Goal: Transaction & Acquisition: Purchase product/service

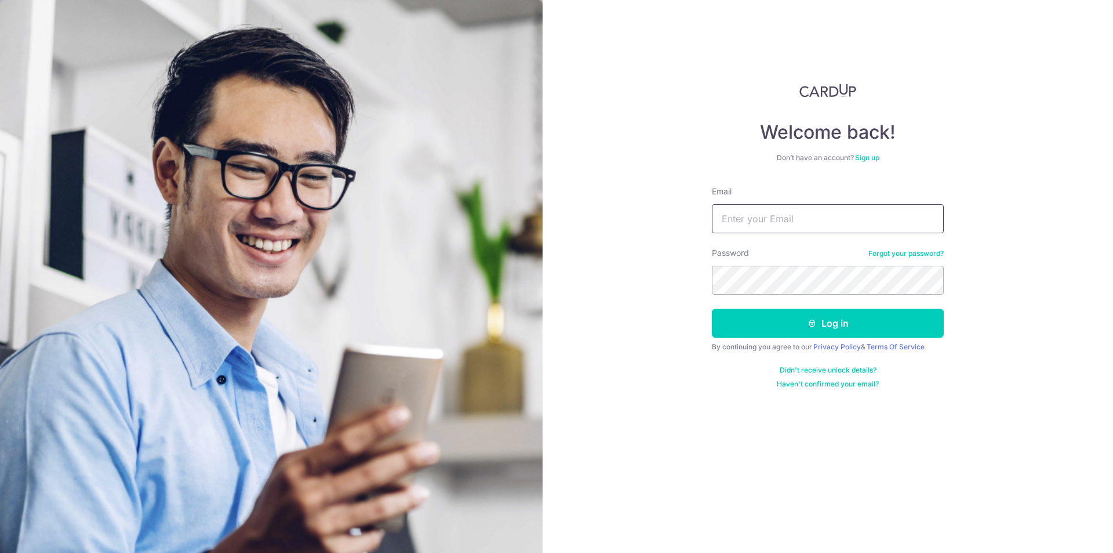
click at [756, 222] on input "Email" at bounding box center [828, 218] width 232 height 29
type input "timoneo@gmail.com"
click at [712, 308] on button "Log in" at bounding box center [828, 322] width 232 height 29
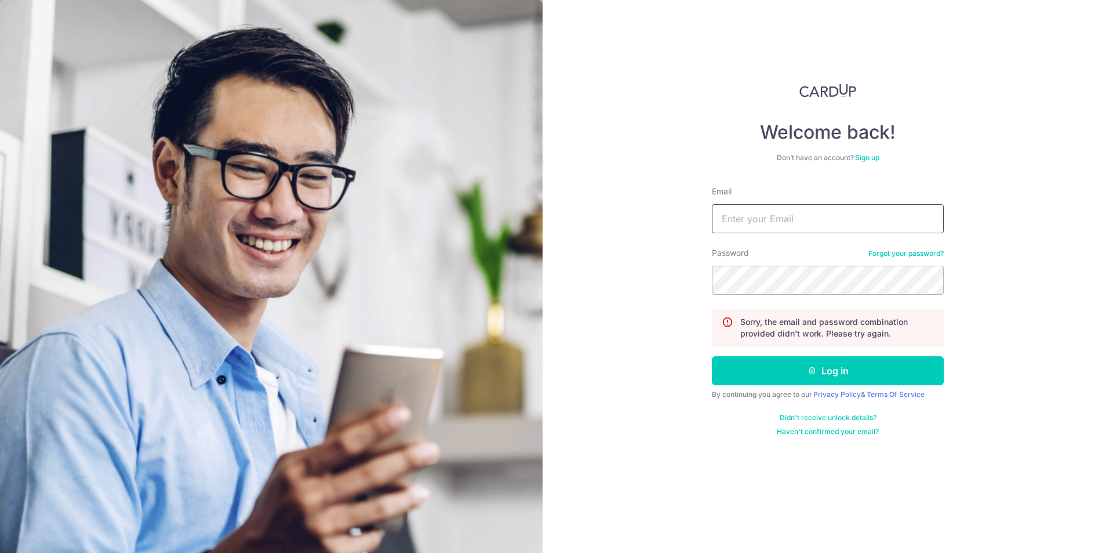
click at [778, 215] on input "Email" at bounding box center [828, 218] width 232 height 29
type input "[EMAIL_ADDRESS][DOMAIN_NAME]"
click at [712, 356] on button "Log in" at bounding box center [828, 370] width 232 height 29
click at [768, 227] on input "Email" at bounding box center [828, 218] width 232 height 29
type input "[EMAIL_ADDRESS][DOMAIN_NAME]"
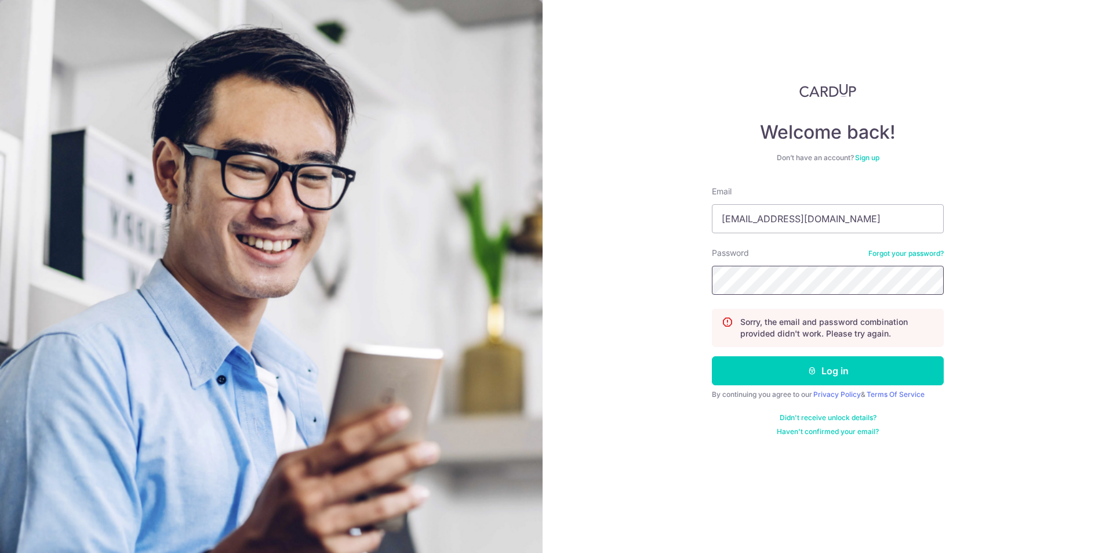
click at [712, 356] on button "Log in" at bounding box center [828, 370] width 232 height 29
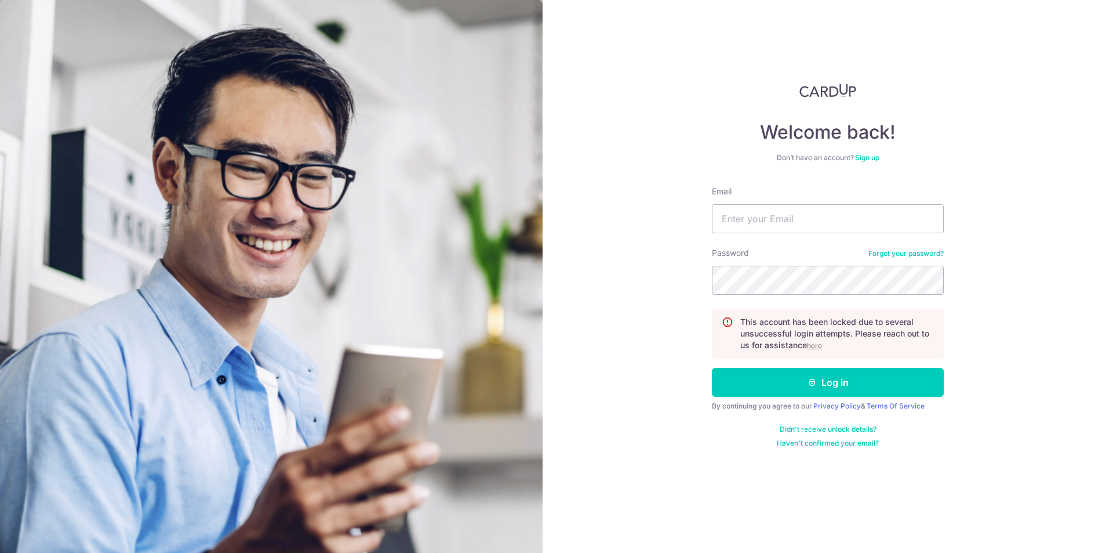
click at [810, 344] on u "here" at bounding box center [814, 345] width 15 height 9
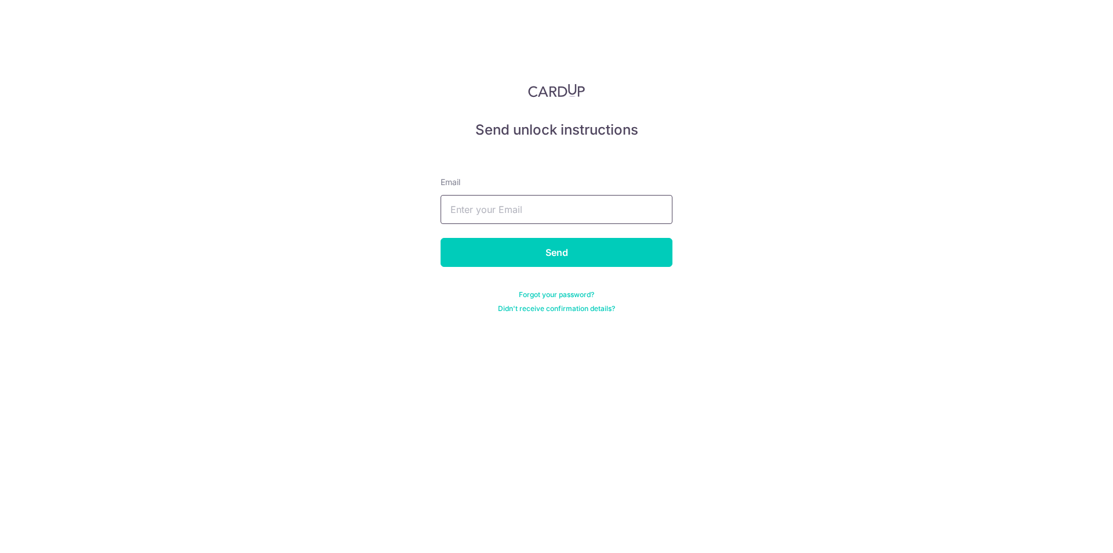
click at [528, 220] on input "text" at bounding box center [557, 209] width 232 height 29
type input "[EMAIL_ADDRESS][DOMAIN_NAME]"
click at [523, 242] on input "Send" at bounding box center [557, 252] width 232 height 29
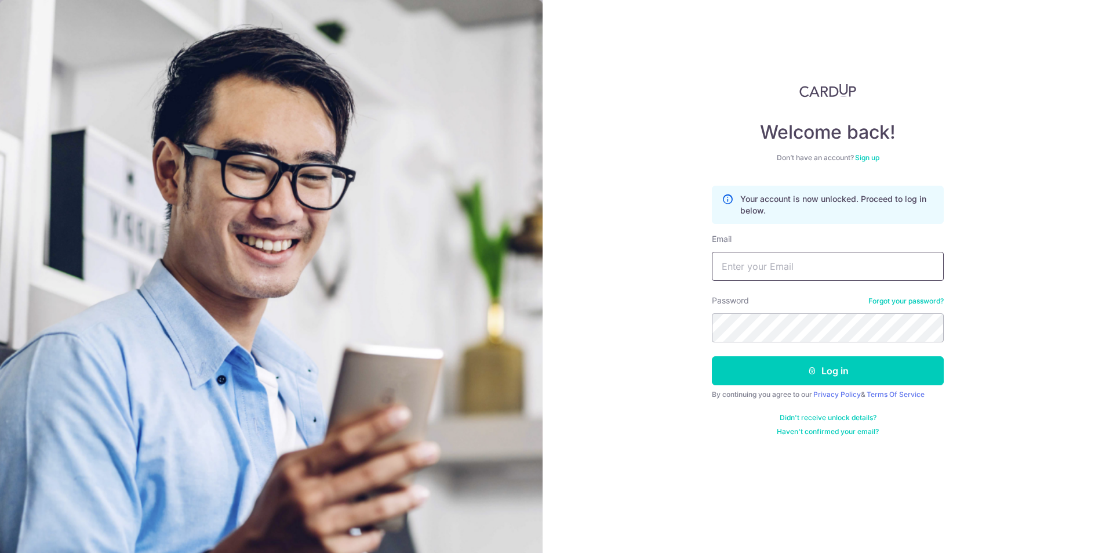
click at [786, 268] on input "Email" at bounding box center [828, 266] width 232 height 29
type input "timoneo@gmail.com"
click at [712, 356] on button "Log in" at bounding box center [828, 370] width 232 height 29
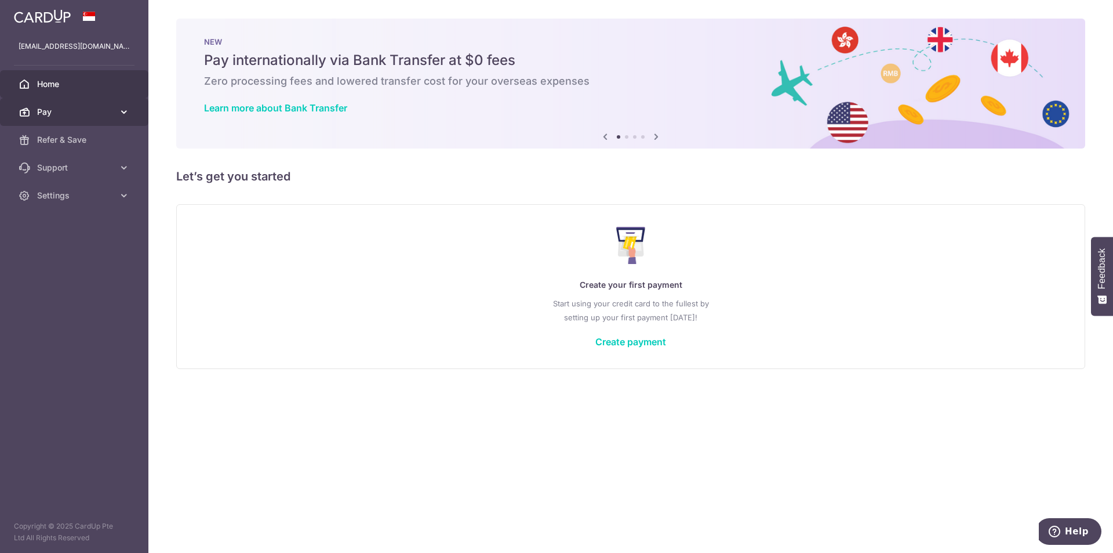
click at [68, 107] on span "Pay" at bounding box center [75, 112] width 77 height 12
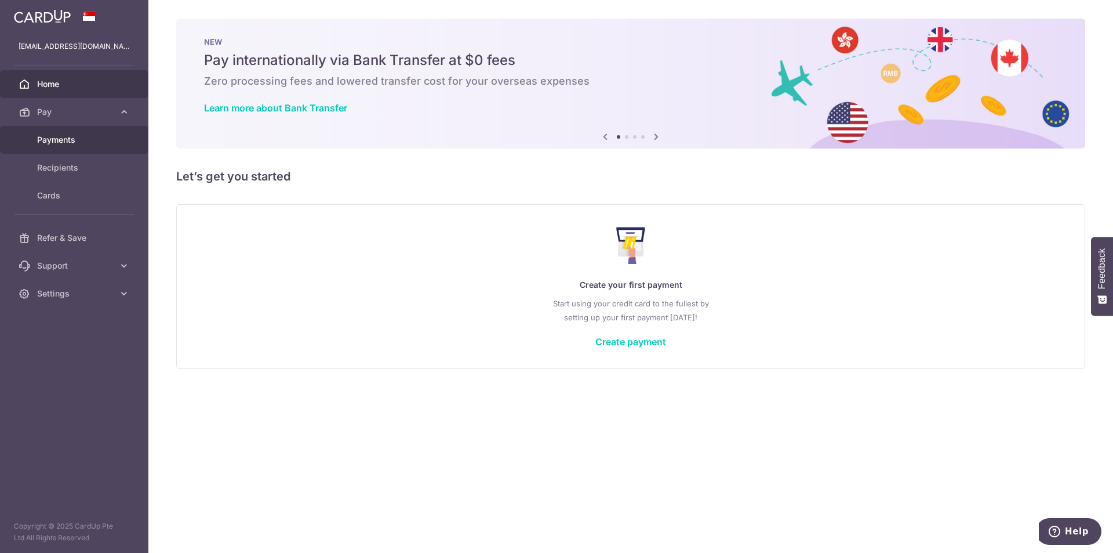
click at [62, 133] on link "Payments" at bounding box center [74, 140] width 148 height 28
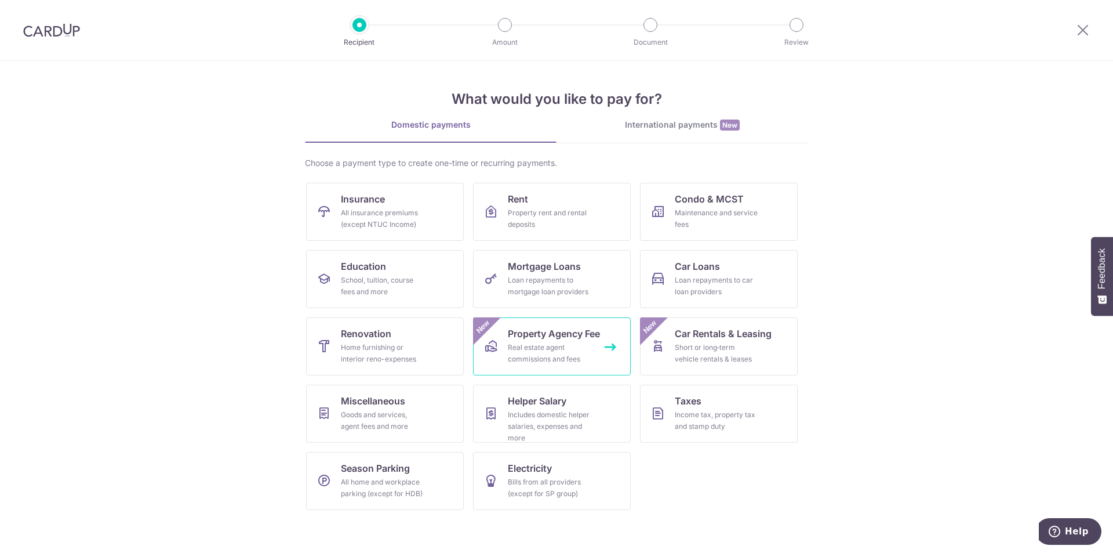
click at [530, 337] on span "Property Agency Fee" at bounding box center [554, 333] width 92 height 14
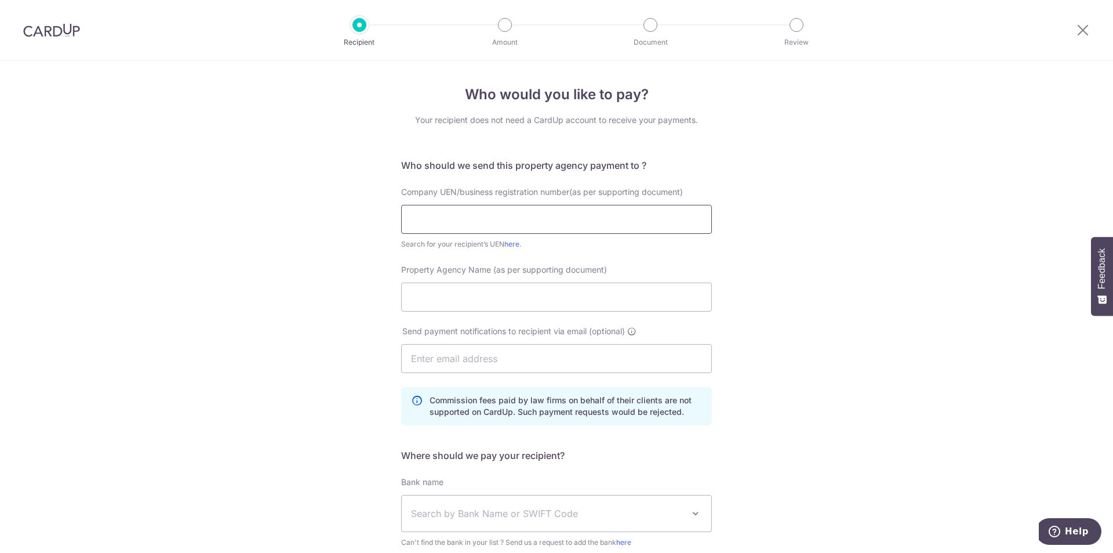
click at [463, 218] on input "text" at bounding box center [556, 219] width 311 height 29
paste input "201607465H"
type input "201607465H"
click at [452, 296] on input "Property Agency Name (as per supporting document)" at bounding box center [556, 296] width 311 height 29
click at [476, 359] on input "text" at bounding box center [556, 358] width 311 height 29
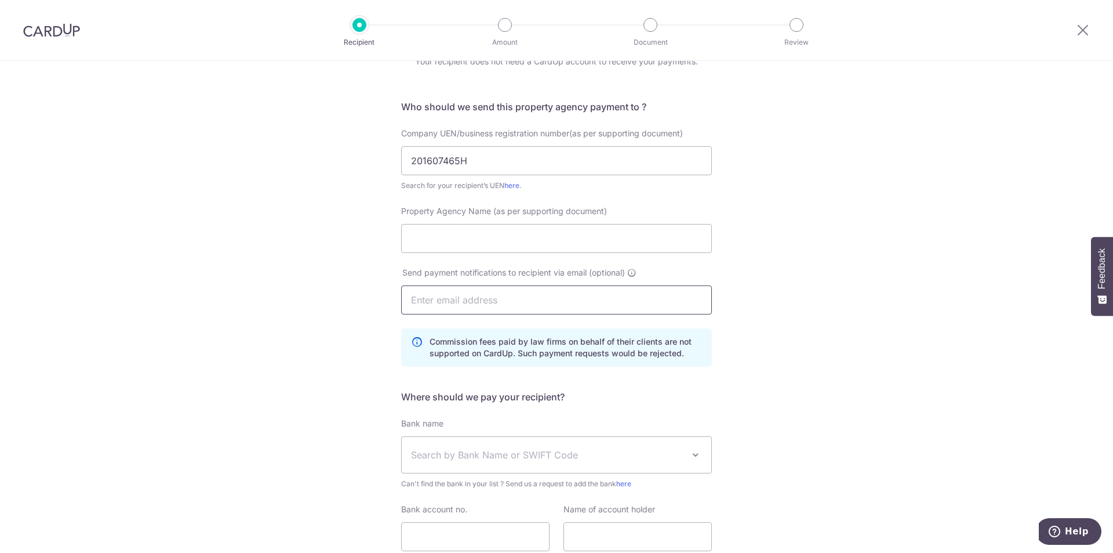
scroll to position [116, 0]
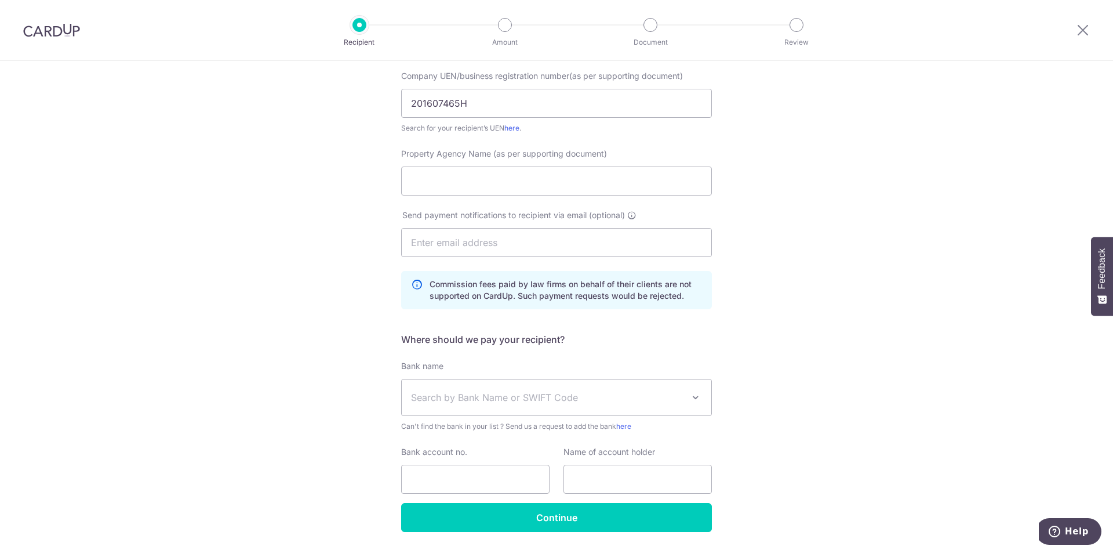
click at [573, 398] on span "Search by Bank Name or SWIFT Code" at bounding box center [547, 397] width 273 height 14
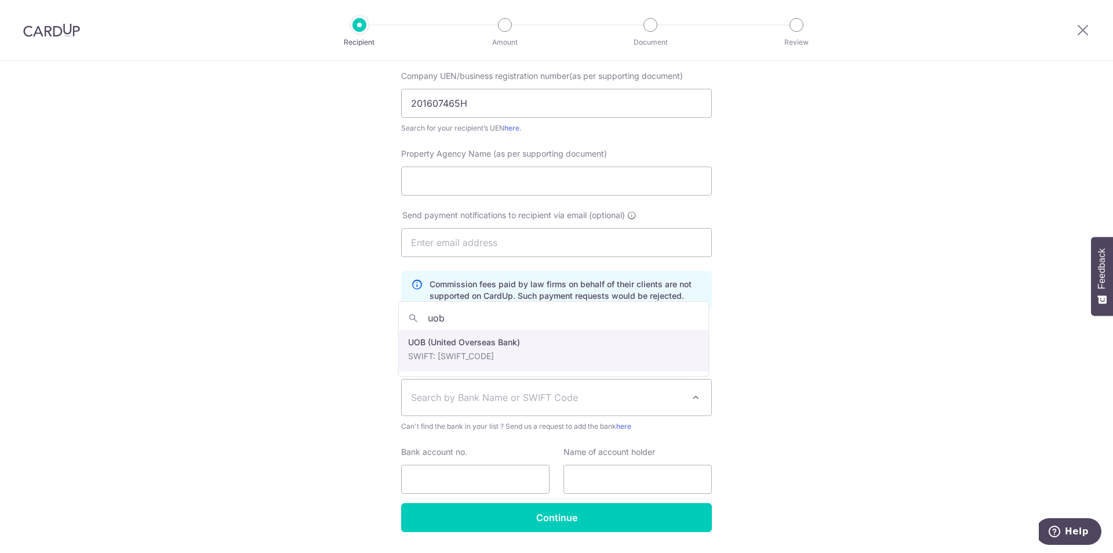
type input "uob"
select select "18"
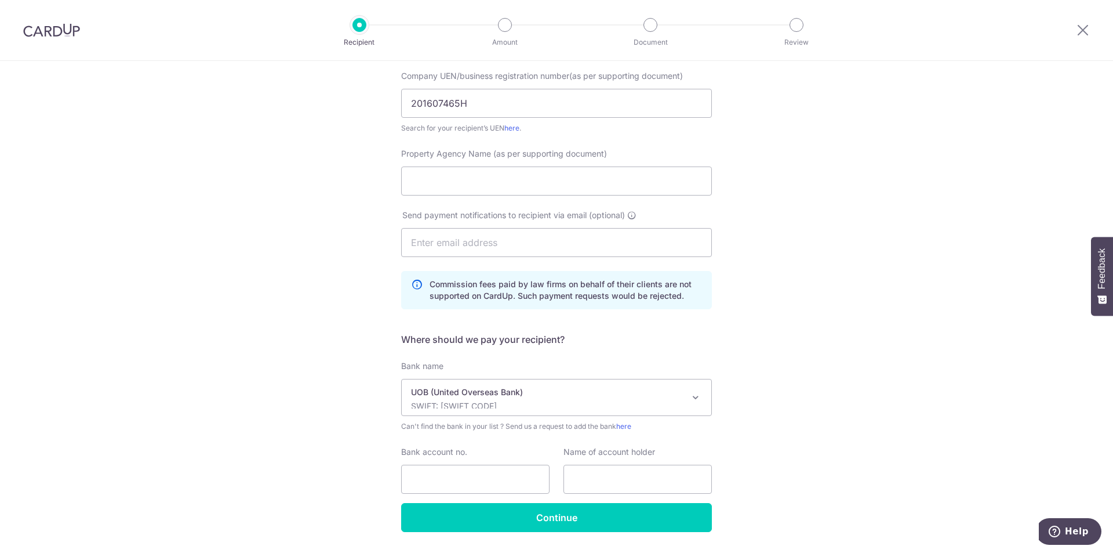
click at [870, 359] on div "Who would you like to pay? Your recipient does not need a CardUp account to rec…" at bounding box center [556, 265] width 1113 height 641
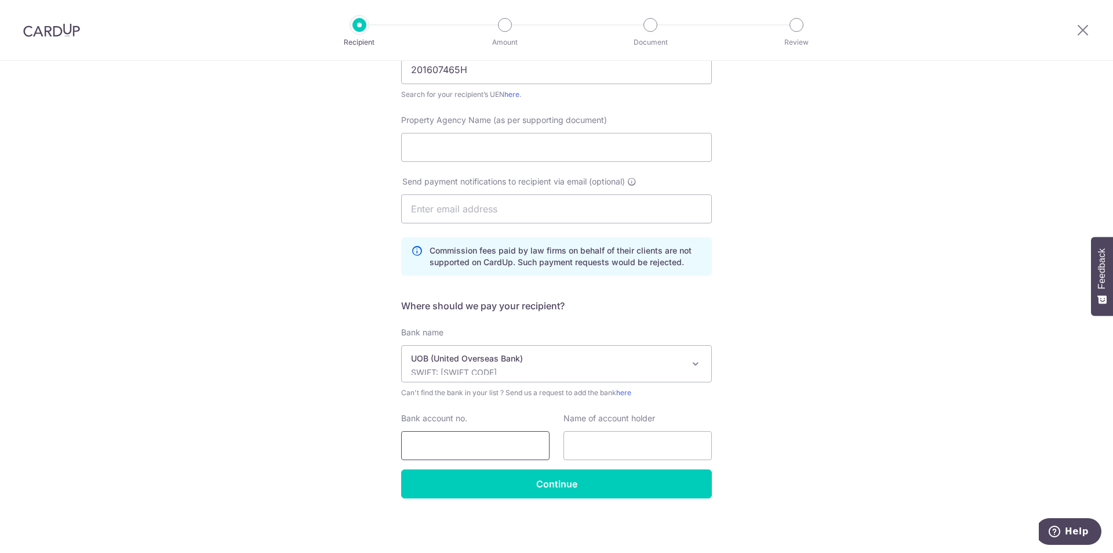
click at [446, 446] on input "Bank account no." at bounding box center [475, 445] width 148 height 29
paste input "363-309-377-4"
type input "363-309-377-4"
click at [629, 435] on input "text" at bounding box center [638, 445] width 148 height 29
paste input "SRI PTE LTD"
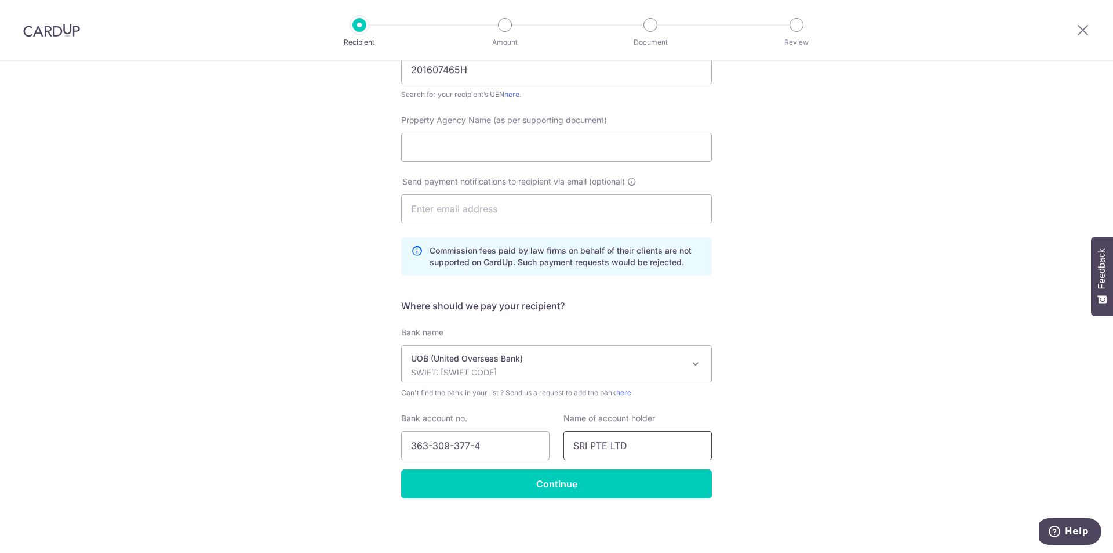
type input "SRI PTE LTD"
click at [751, 419] on div "Who would you like to pay? Your recipient does not need a CardUp account to rec…" at bounding box center [556, 231] width 1113 height 641
click at [475, 147] on input "Property Agency Name (as per supporting document)" at bounding box center [556, 147] width 311 height 29
type input "Singapore Realtor Inc"
click at [805, 209] on div "Who would you like to pay? Your recipient does not need a CardUp account to rec…" at bounding box center [556, 231] width 1113 height 641
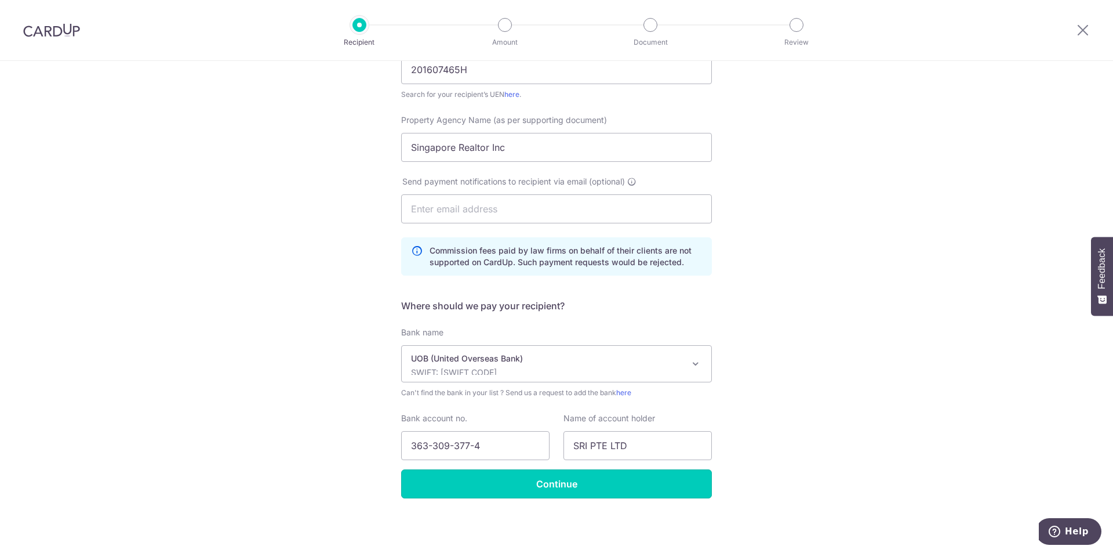
drag, startPoint x: 555, startPoint y: 496, endPoint x: 555, endPoint y: 490, distance: 5.8
click at [555, 495] on input "Continue" at bounding box center [556, 483] width 311 height 29
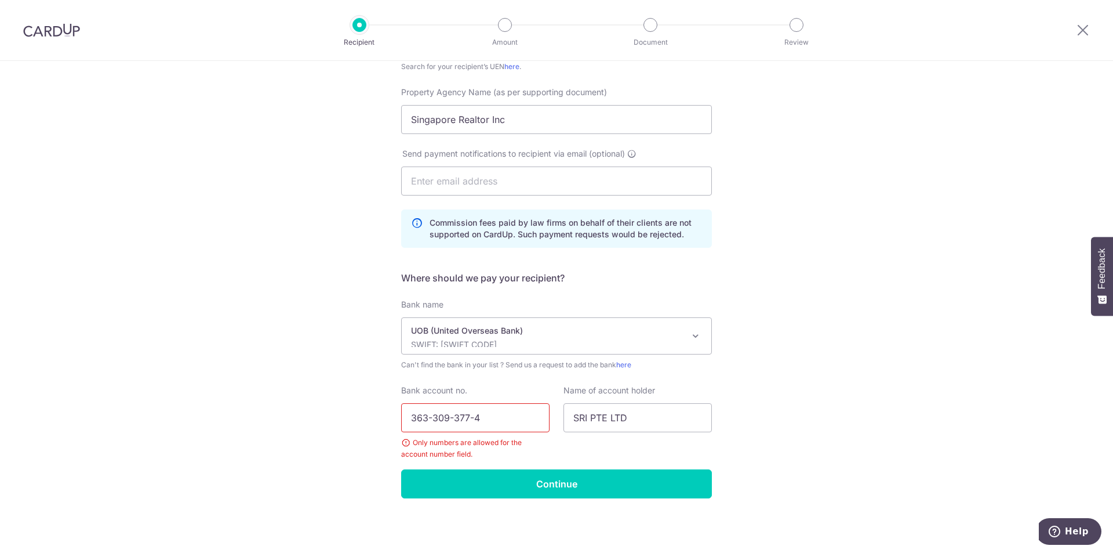
click at [432, 418] on input "363-309-377-4" at bounding box center [475, 417] width 148 height 29
click at [467, 421] on input "363309-377-4" at bounding box center [475, 417] width 148 height 29
click at [449, 417] on input "363309-3774" at bounding box center [475, 417] width 148 height 29
type input "3633093774"
click at [517, 484] on input "Continue" at bounding box center [556, 483] width 311 height 29
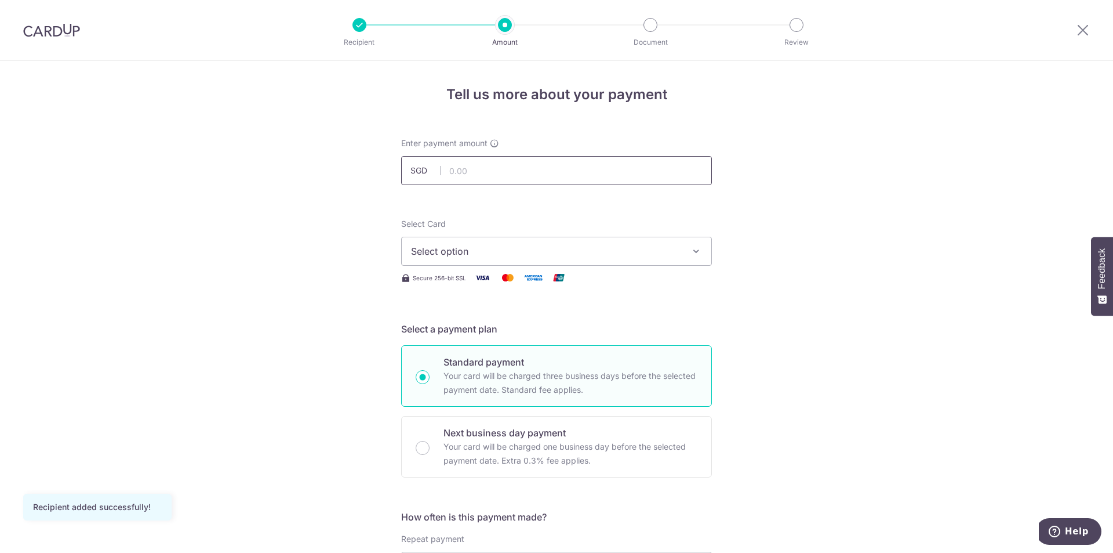
click at [558, 170] on input "text" at bounding box center [556, 170] width 311 height 29
type input "98,100.00"
click at [589, 255] on span "Select option" at bounding box center [546, 251] width 270 height 14
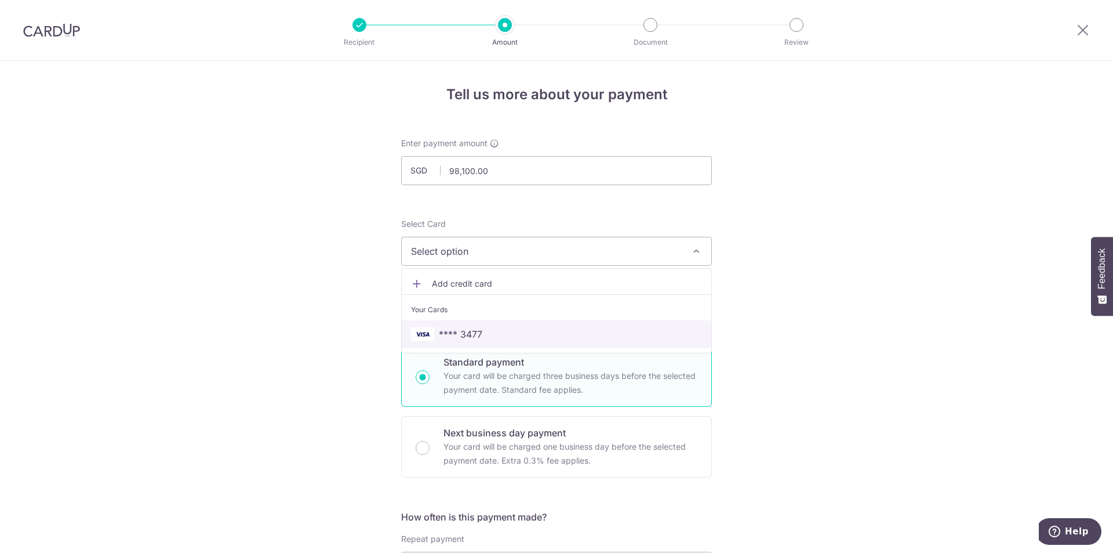
click at [547, 332] on span "**** 3477" at bounding box center [556, 334] width 291 height 14
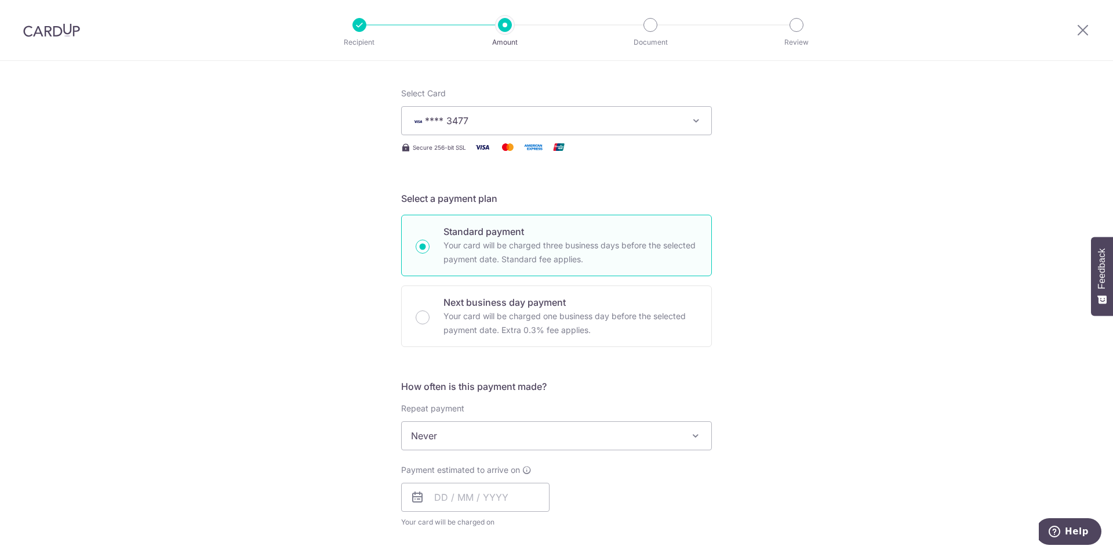
scroll to position [174, 0]
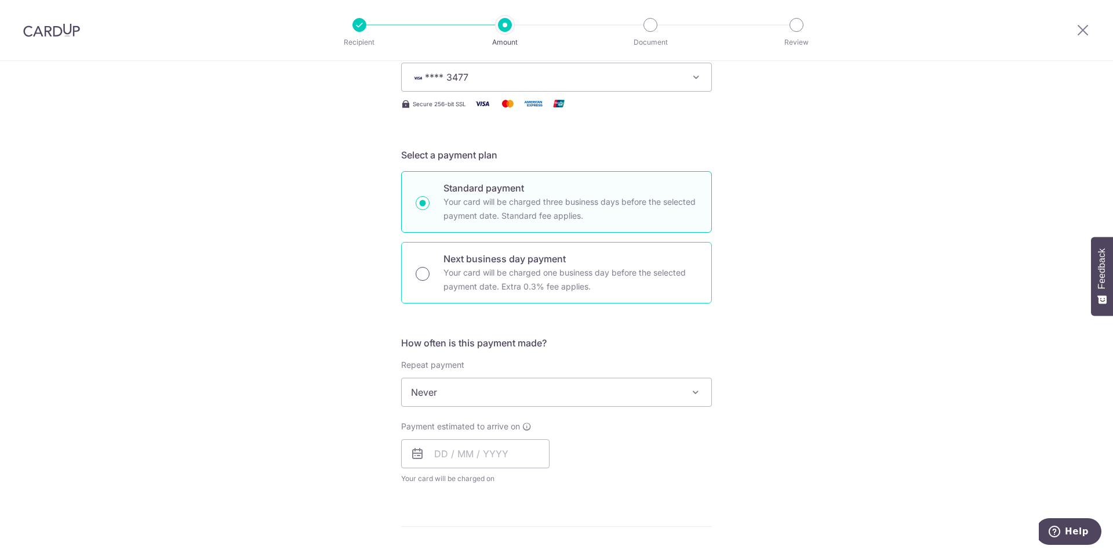
click at [423, 272] on input "Next business day payment Your card will be charged one business day before the…" at bounding box center [423, 274] width 14 height 14
radio input "true"
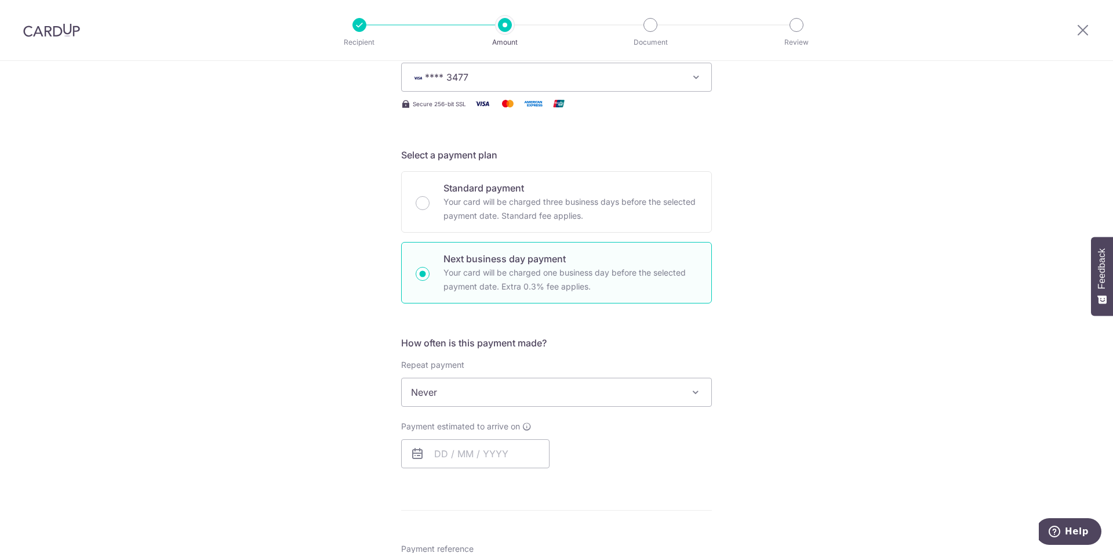
click at [796, 304] on div "Tell us more about your payment Enter payment amount SGD 98,100.00 98100.00 Rec…" at bounding box center [556, 431] width 1113 height 1089
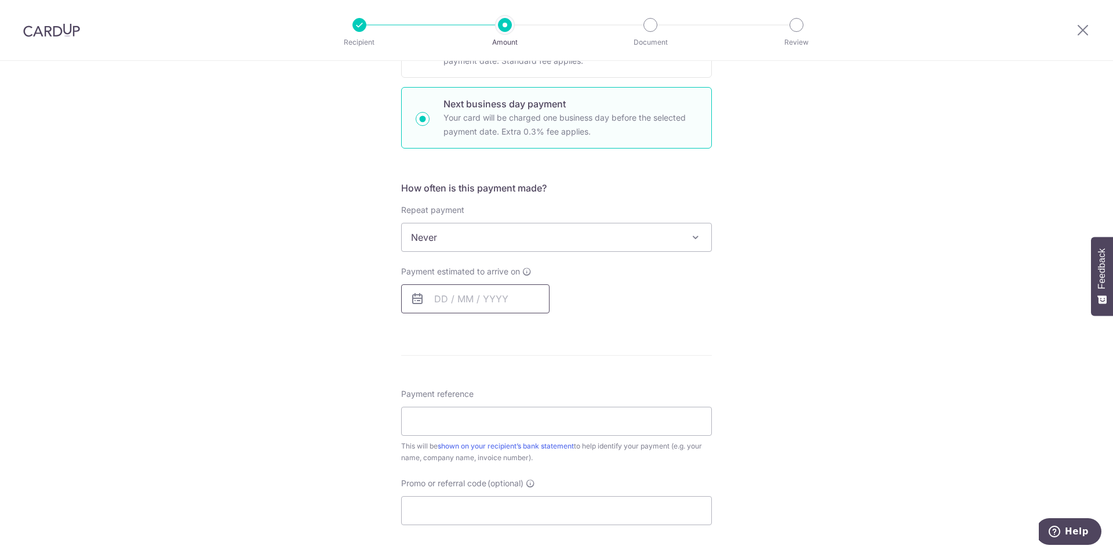
scroll to position [348, 0]
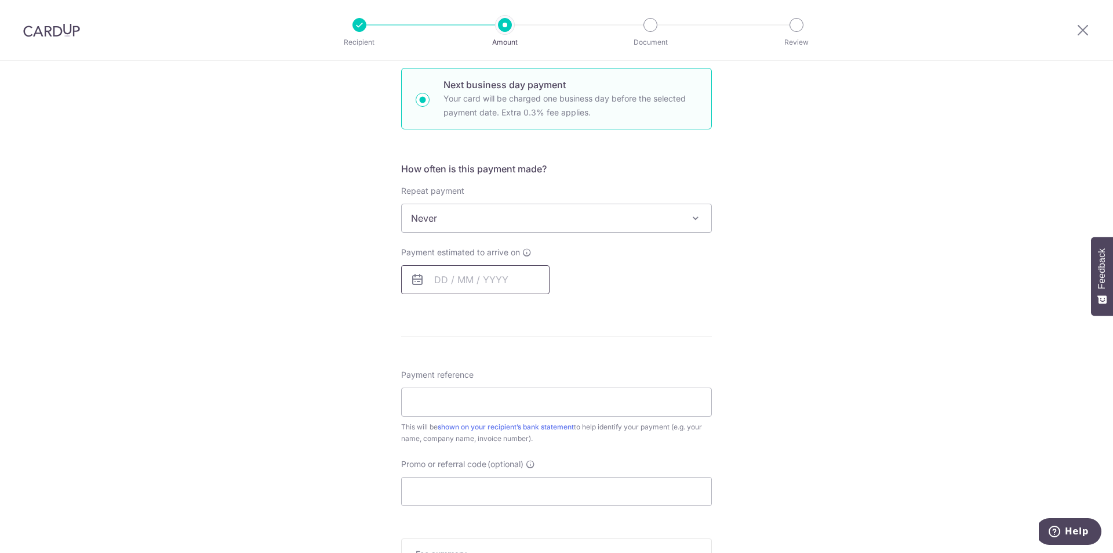
click at [439, 278] on input "text" at bounding box center [475, 279] width 148 height 29
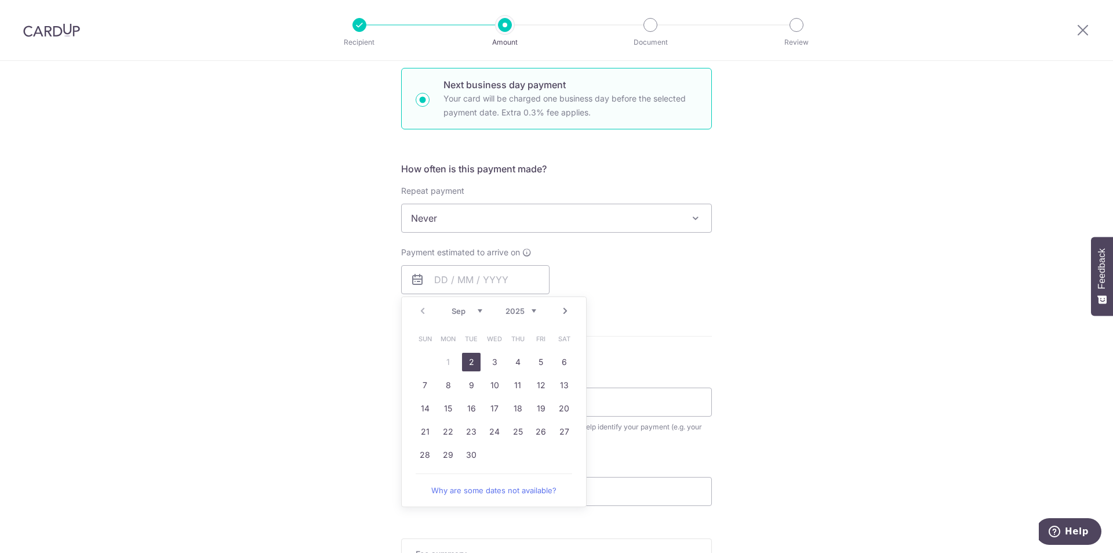
click at [467, 356] on link "2" at bounding box center [471, 362] width 19 height 19
type input "02/09/2025"
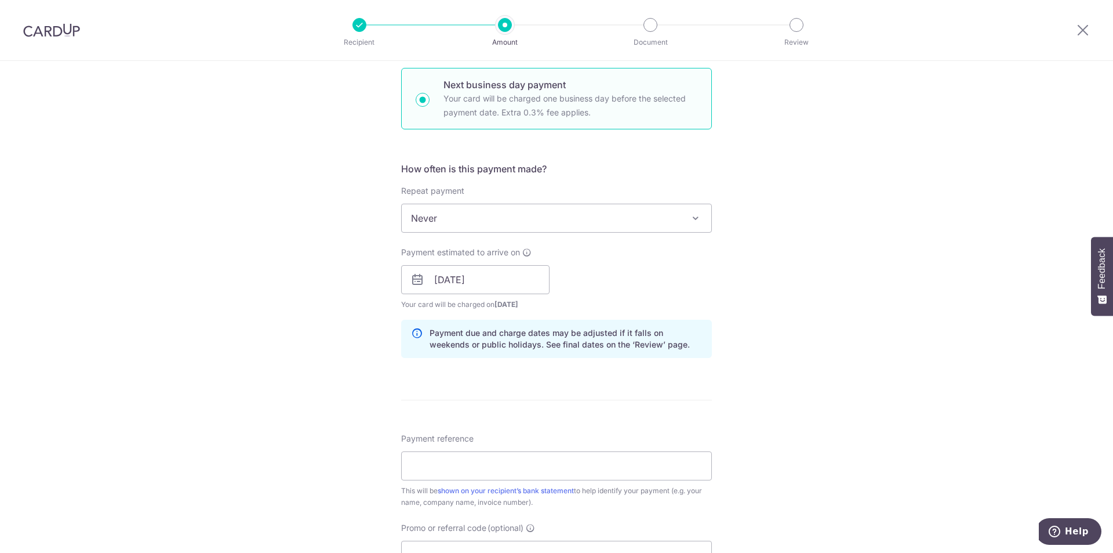
click at [820, 301] on div "Tell us more about your payment Enter payment amount SGD 98,100.00 98100.00 Rec…" at bounding box center [556, 289] width 1113 height 1153
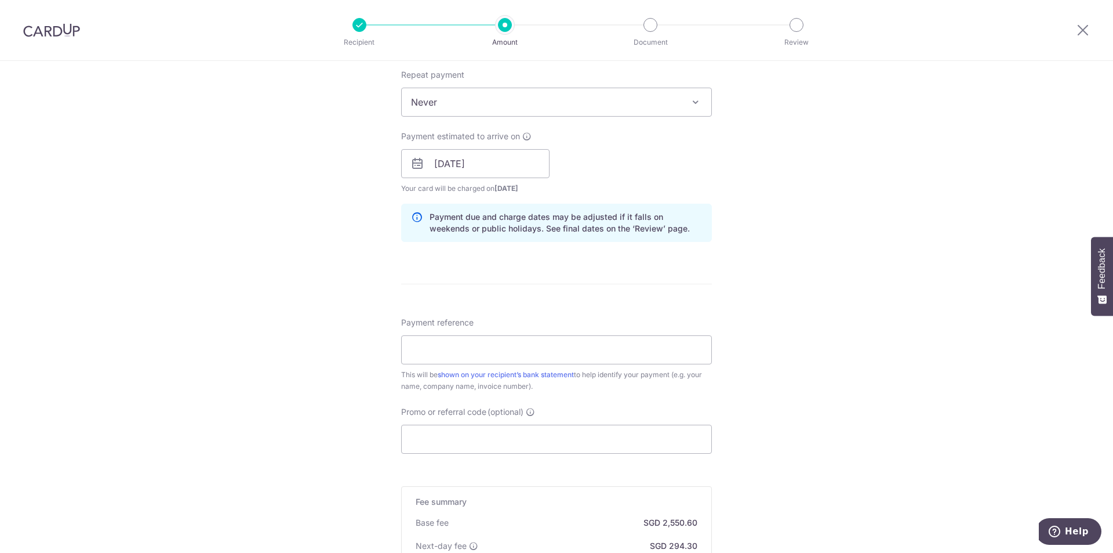
scroll to position [522, 0]
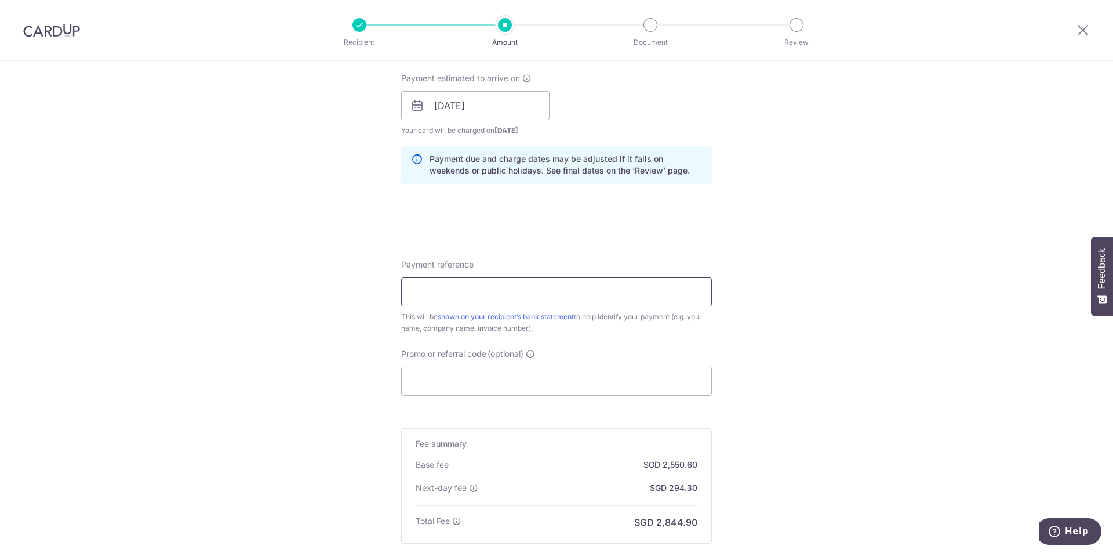
click at [511, 293] on input "Payment reference" at bounding box center [556, 291] width 311 height 29
paste input "SRI/2025/05/4352"
type input "SRI/2025/05/4352"
click at [858, 312] on div "Tell us more about your payment Enter payment amount SGD 98,100.00 98100.00 Rec…" at bounding box center [556, 115] width 1113 height 1153
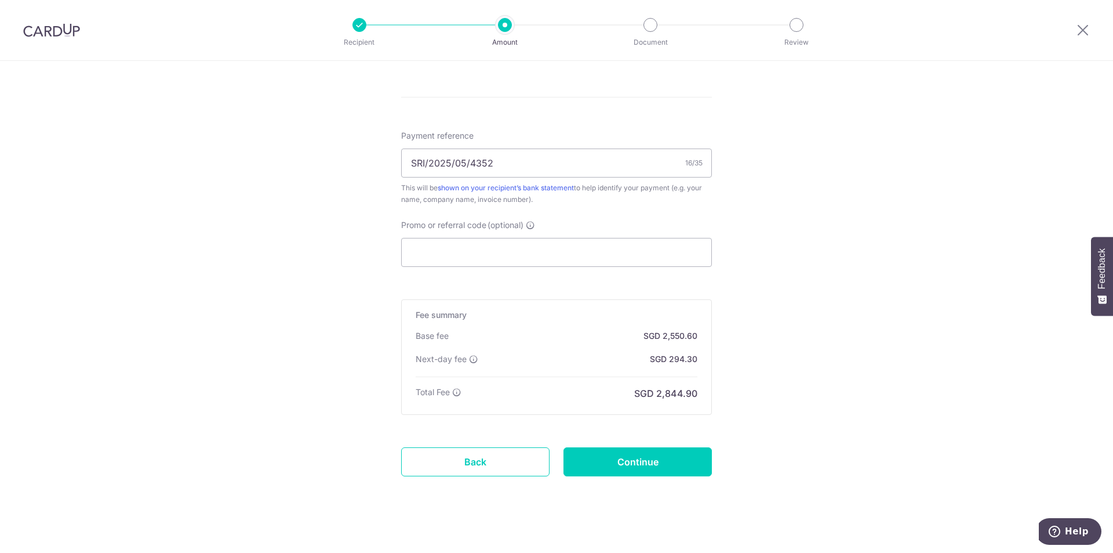
scroll to position [661, 0]
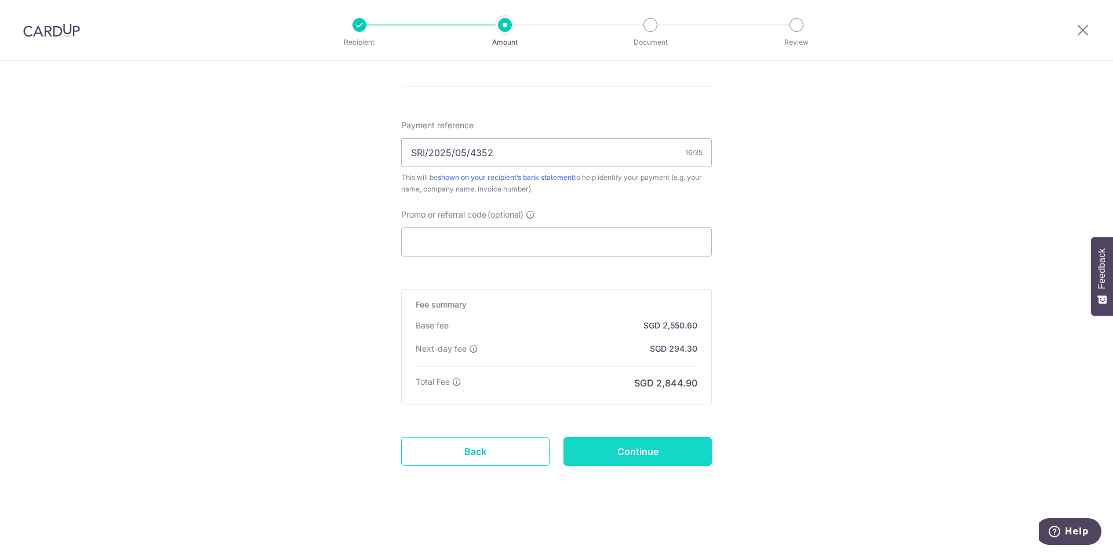
click at [608, 455] on input "Continue" at bounding box center [638, 451] width 148 height 29
type input "Create Schedule"
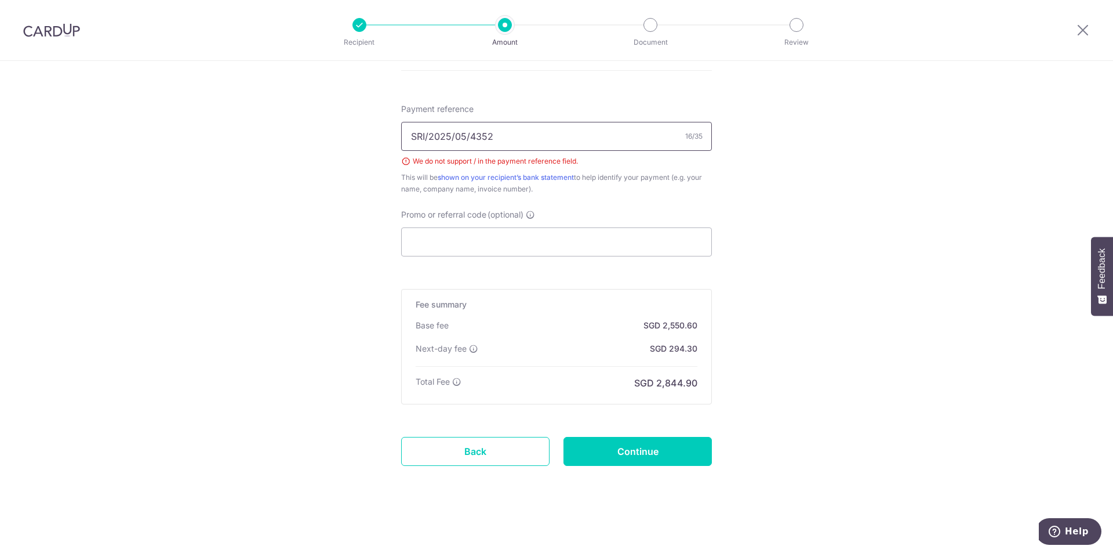
click at [424, 136] on input "SRI/2025/05/4352" at bounding box center [556, 136] width 311 height 29
click at [452, 136] on input "SRI2025/05/4352" at bounding box center [556, 136] width 311 height 29
click at [460, 136] on input "SRI202505/4352" at bounding box center [556, 136] width 311 height 29
type input "SRI2025054352"
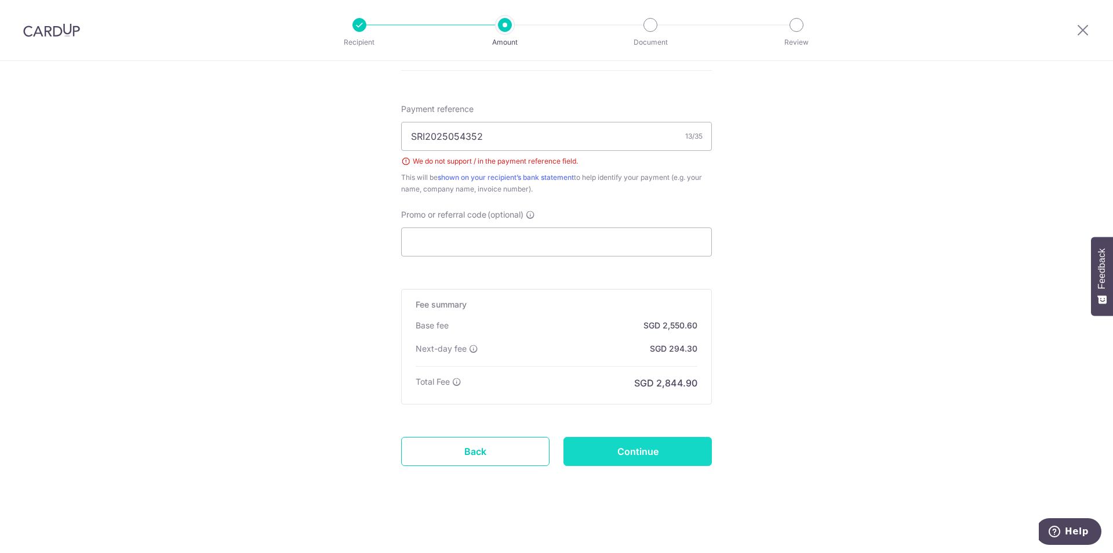
click at [663, 442] on input "Continue" at bounding box center [638, 451] width 148 height 29
type input "Create Schedule"
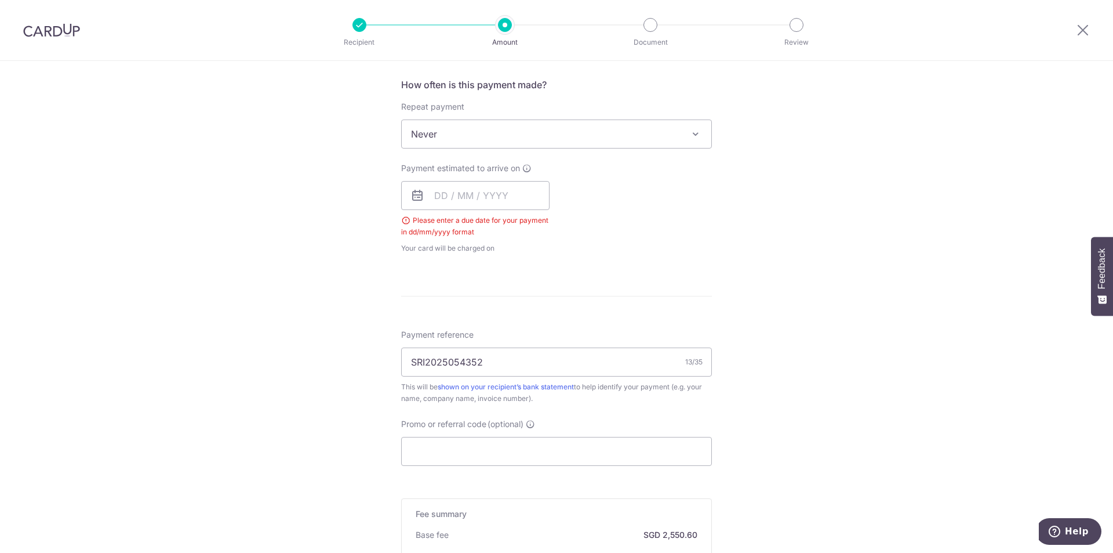
scroll to position [412, 0]
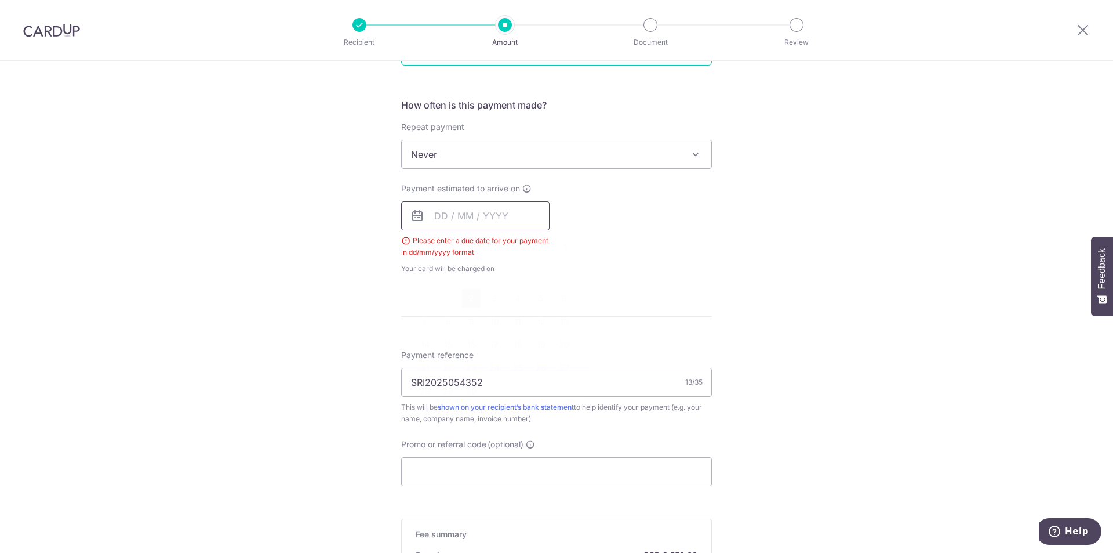
click at [455, 217] on input "text" at bounding box center [475, 215] width 148 height 29
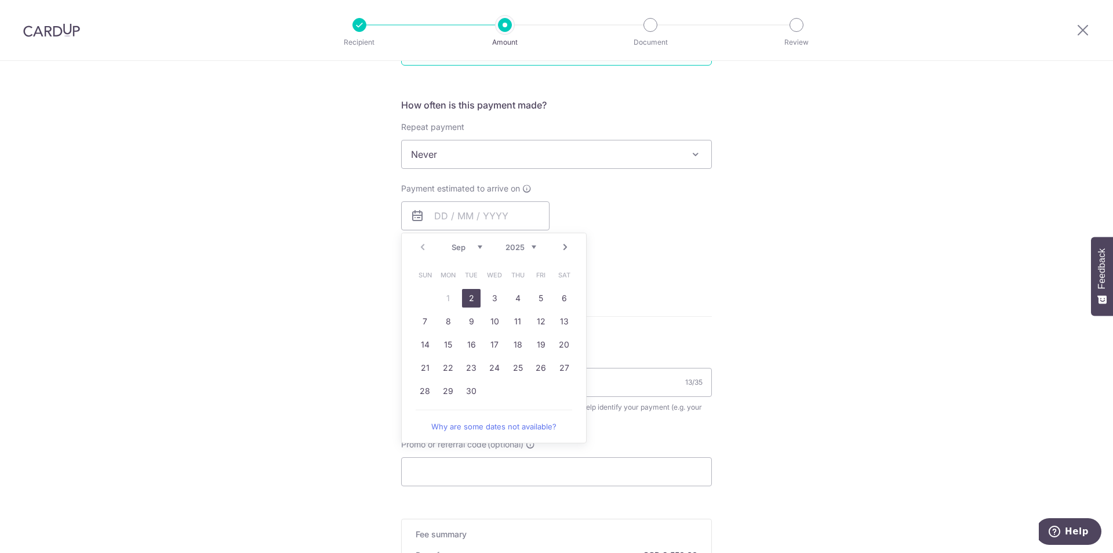
click at [466, 292] on link "2" at bounding box center [471, 298] width 19 height 19
type input "02/09/2025"
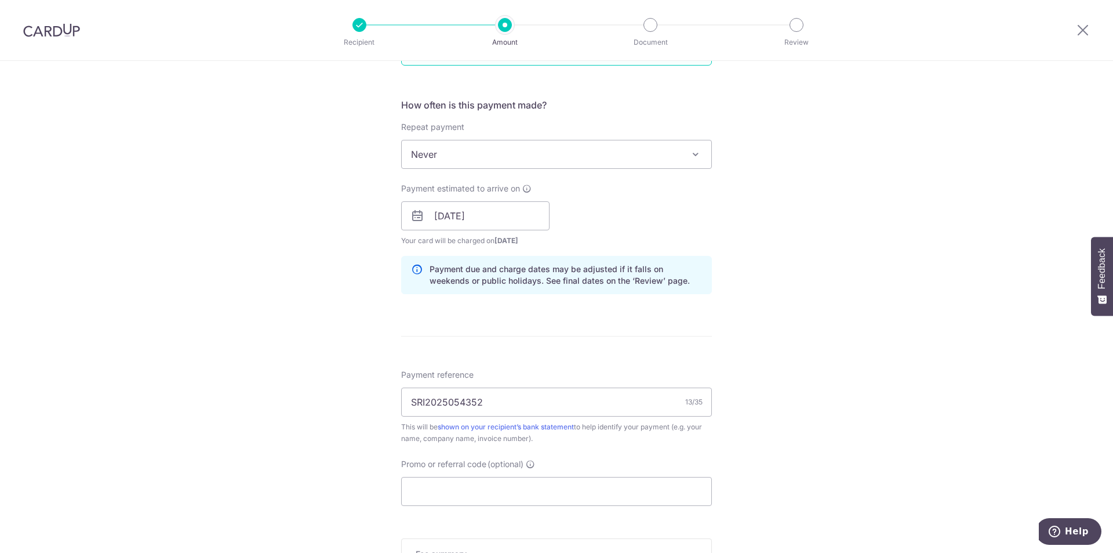
click at [752, 296] on div "Tell us more about your payment Enter payment amount SGD 98,100.00 98100.00 Sel…" at bounding box center [556, 225] width 1113 height 1153
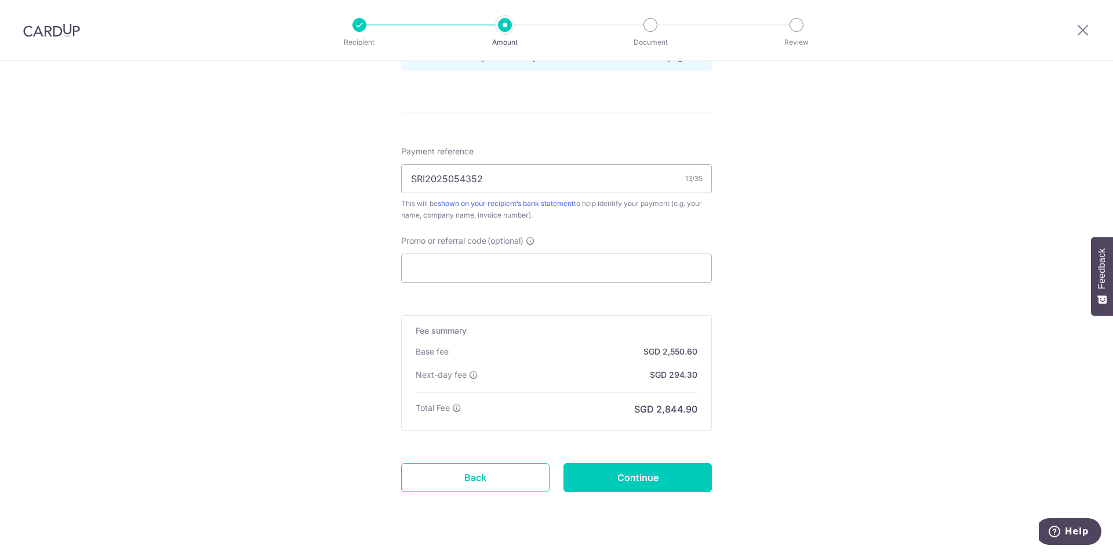
scroll to position [661, 0]
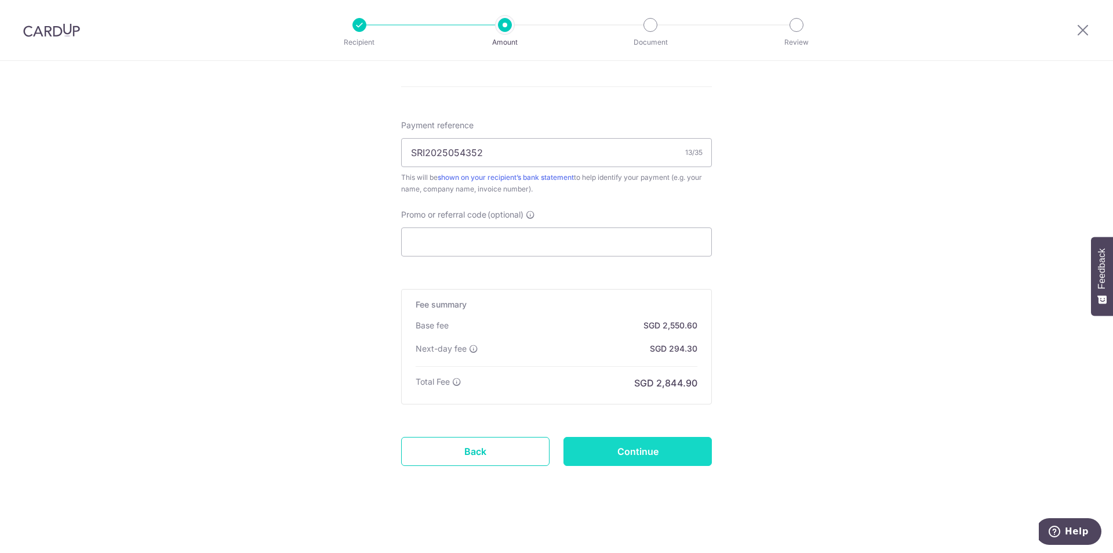
click at [648, 446] on input "Continue" at bounding box center [638, 451] width 148 height 29
type input "Create Schedule"
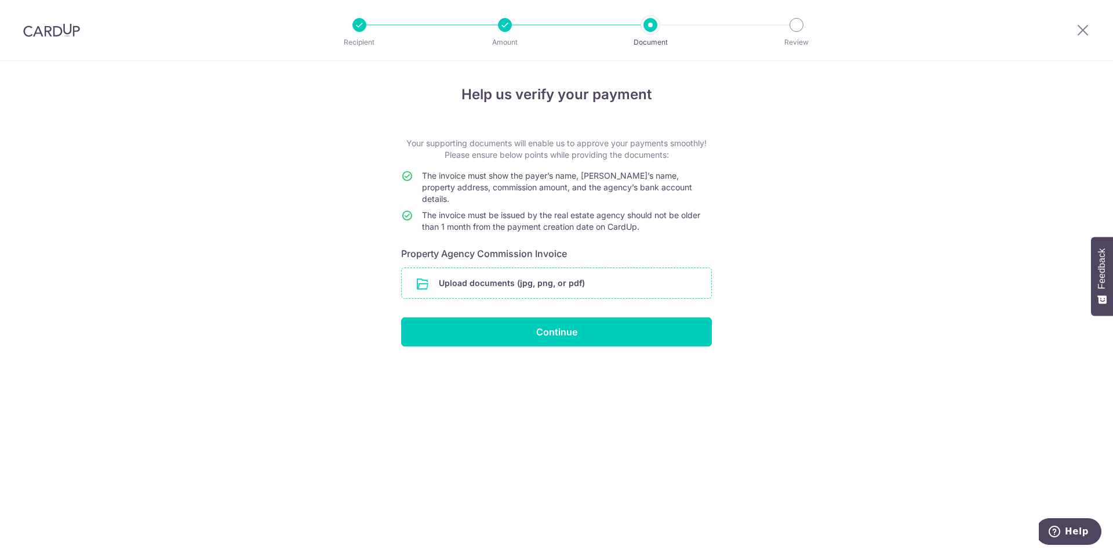
click at [479, 268] on input "file" at bounding box center [557, 283] width 310 height 30
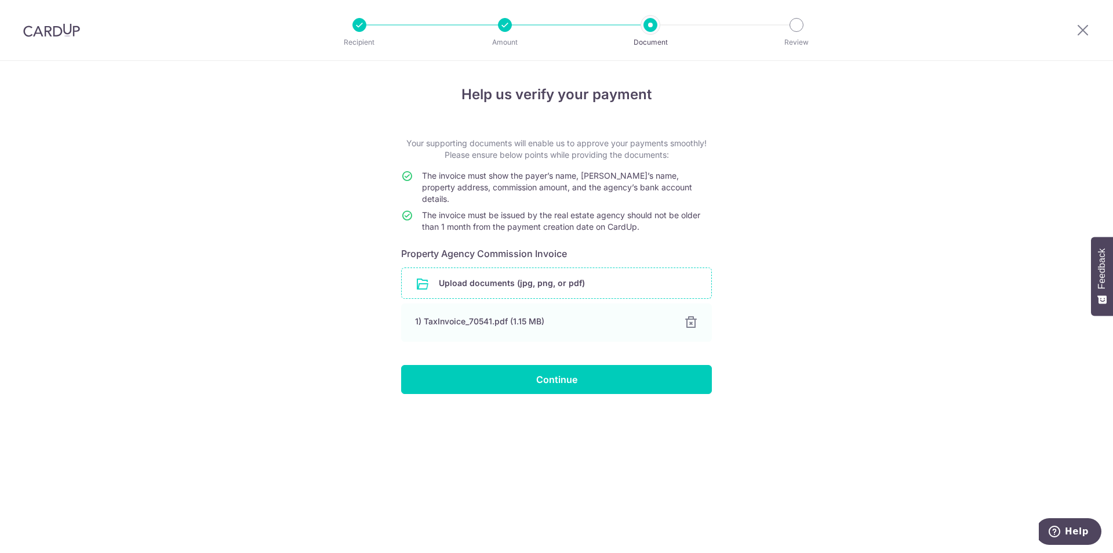
click at [835, 260] on div "Help us verify your payment Your supporting documents will enable us to approve…" at bounding box center [556, 307] width 1113 height 492
click at [579, 373] on input "Continue" at bounding box center [556, 379] width 311 height 29
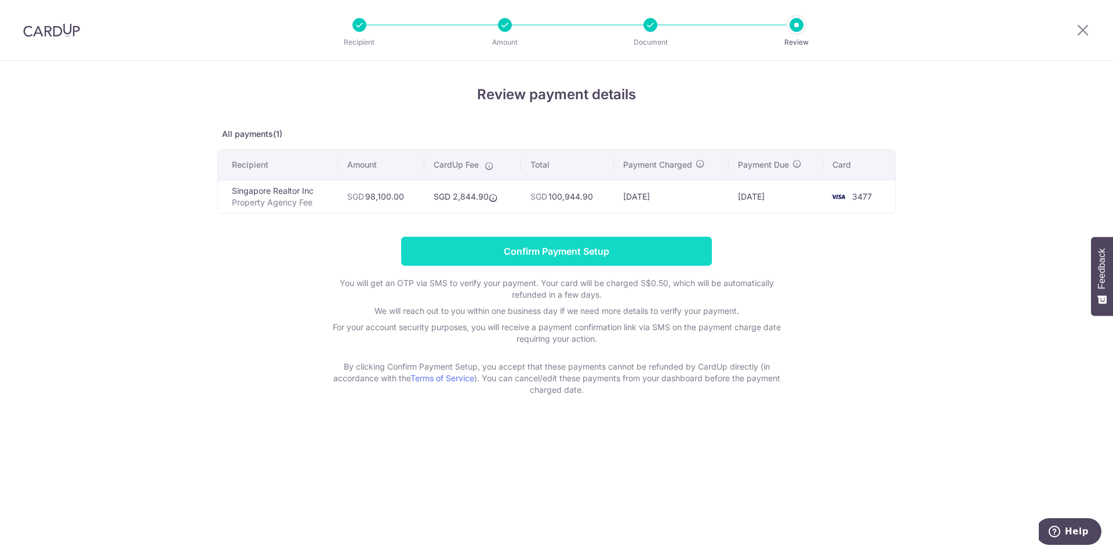
click at [579, 256] on input "Confirm Payment Setup" at bounding box center [556, 251] width 311 height 29
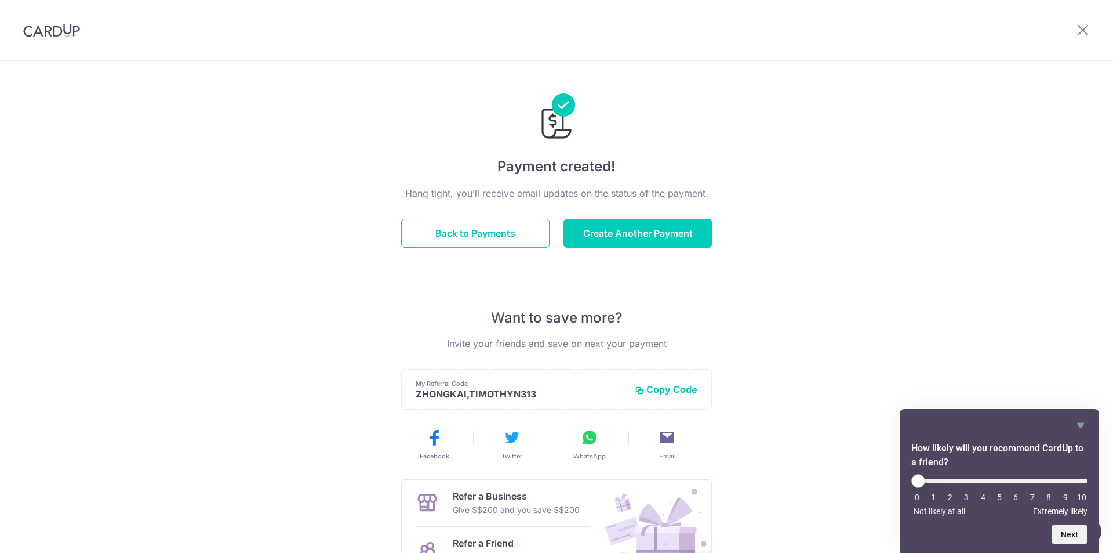
click at [858, 235] on div "Payment created! Hang tight, you’ll receive email updates on the status of the …" at bounding box center [556, 370] width 1113 height 619
click at [491, 238] on button "Back to Payments" at bounding box center [475, 233] width 148 height 29
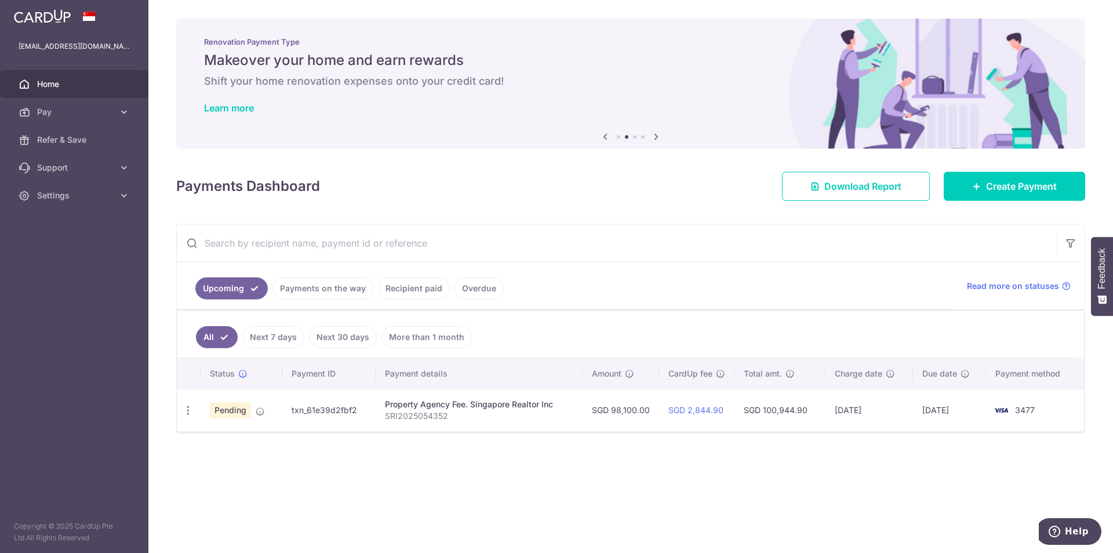
click at [232, 201] on div "× Pause Schedule Pause all future payments in this series Pause just this one p…" at bounding box center [630, 276] width 965 height 553
click at [95, 114] on span "Pay" at bounding box center [75, 112] width 77 height 12
click at [78, 162] on span "Recipients" at bounding box center [75, 168] width 77 height 12
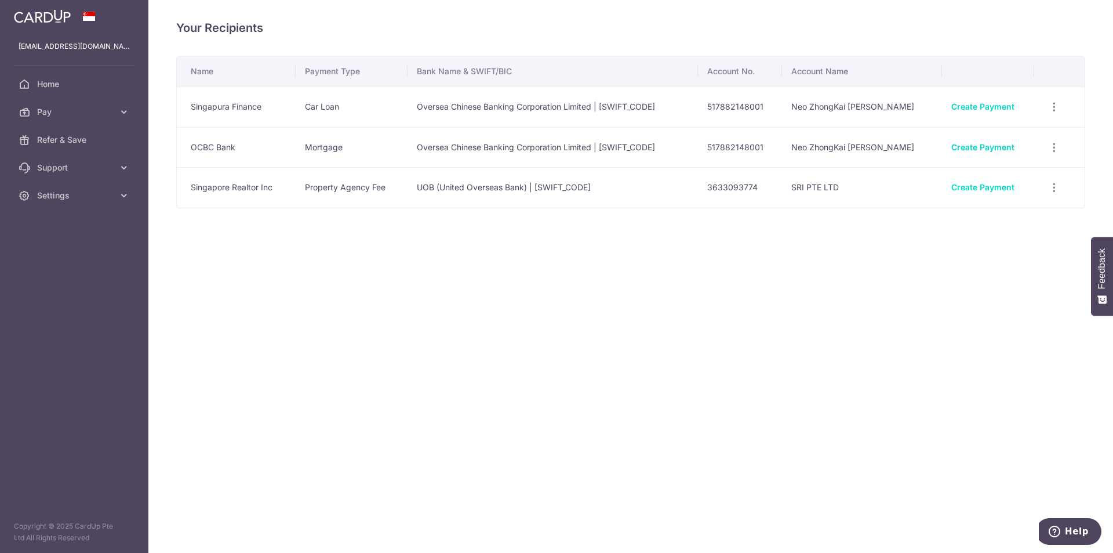
click at [419, 278] on div "Your Recipients Name Payment Type Bank Name & SWIFT/BIC Account No. Account Nam…" at bounding box center [630, 276] width 965 height 553
click at [973, 108] on link "Create Payment" at bounding box center [982, 106] width 63 height 10
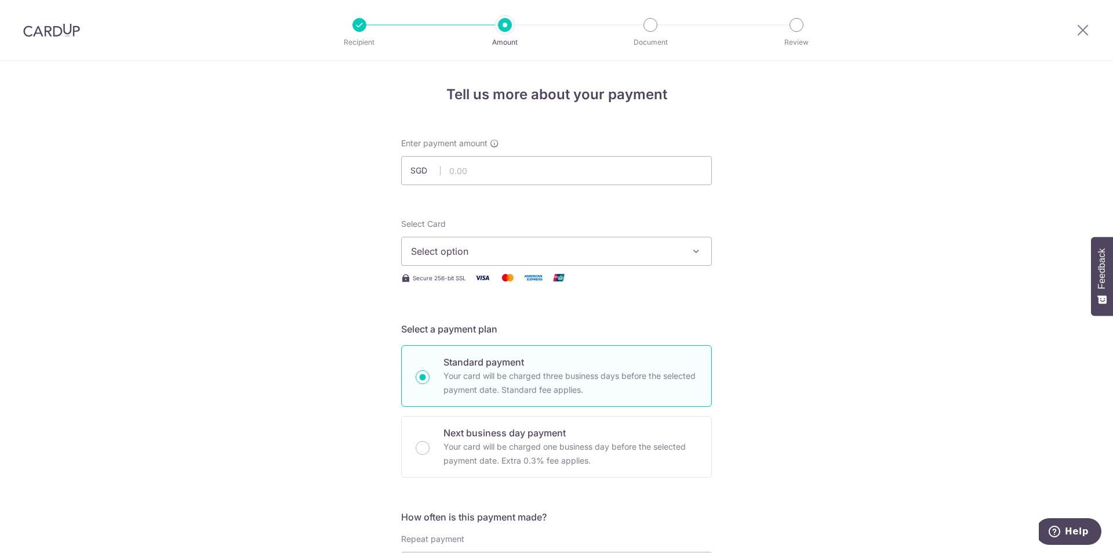
click at [55, 33] on img at bounding box center [51, 30] width 57 height 14
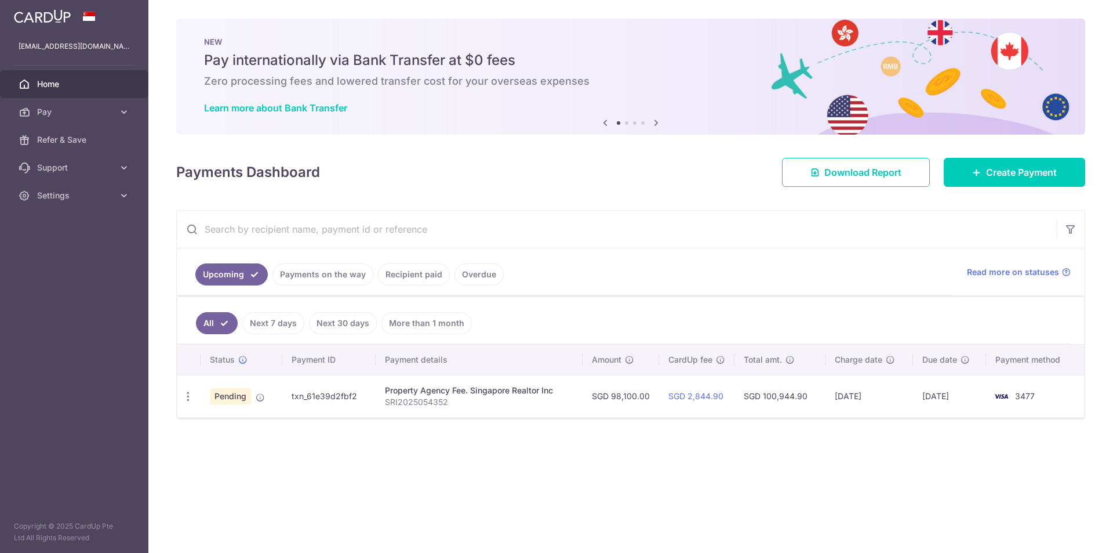
click at [397, 281] on link "Recipient paid" at bounding box center [414, 274] width 72 height 22
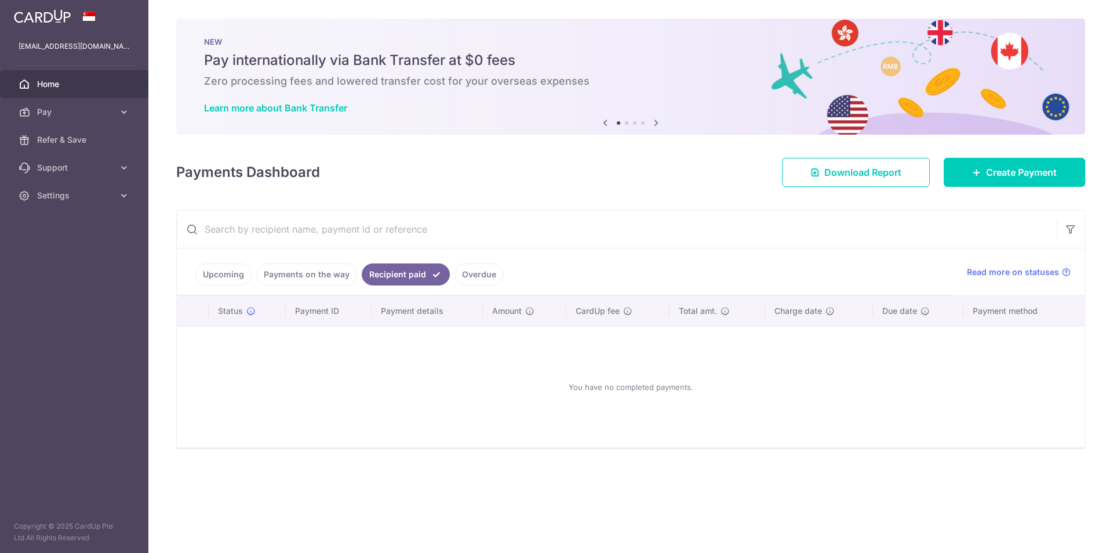
click at [336, 279] on link "Payments on the way" at bounding box center [306, 274] width 101 height 22
click at [230, 272] on link "Upcoming" at bounding box center [223, 274] width 56 height 22
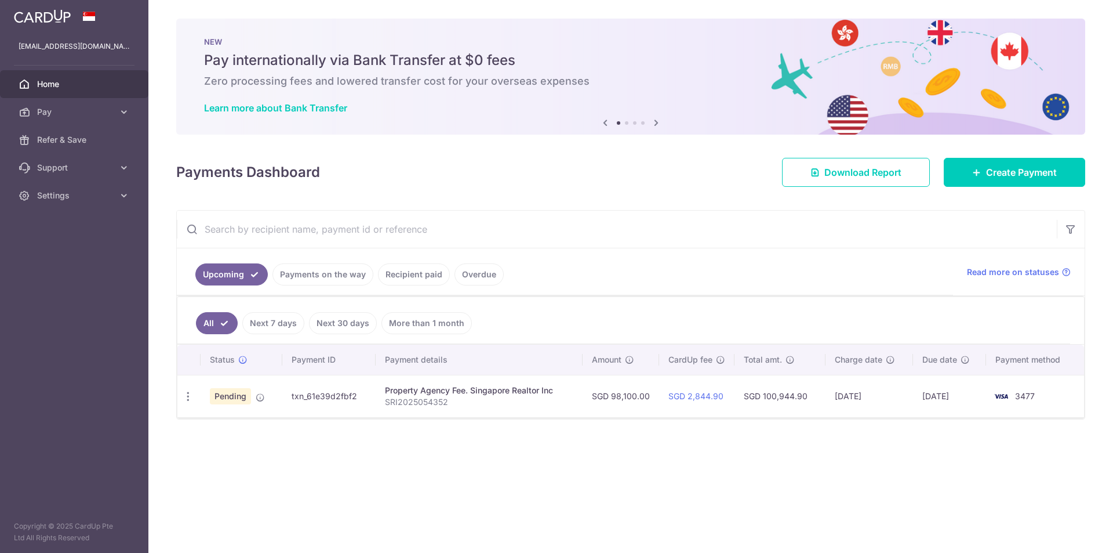
click at [60, 84] on span "Home" at bounding box center [75, 84] width 77 height 12
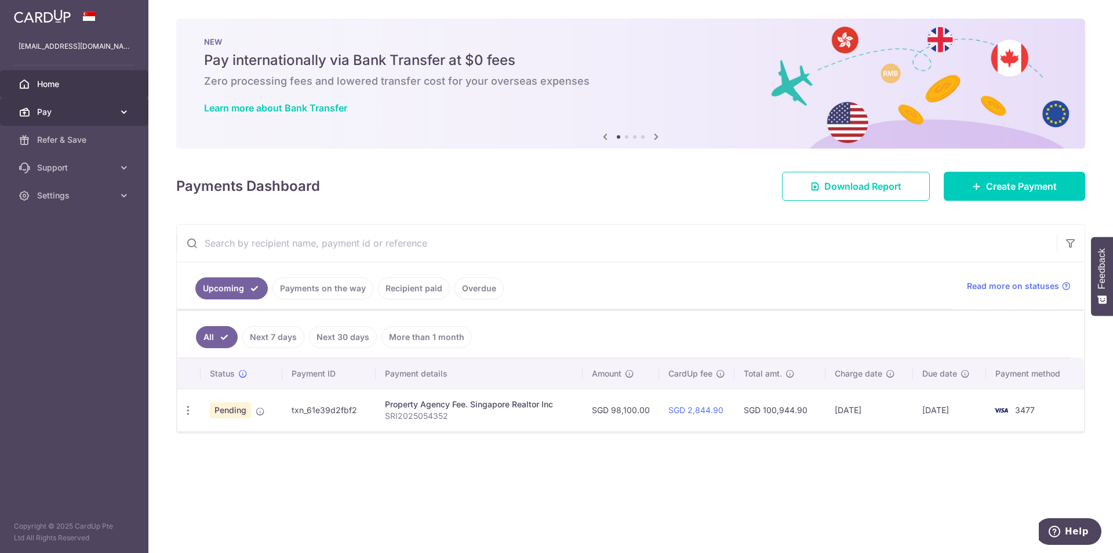
click at [119, 111] on icon at bounding box center [124, 112] width 12 height 12
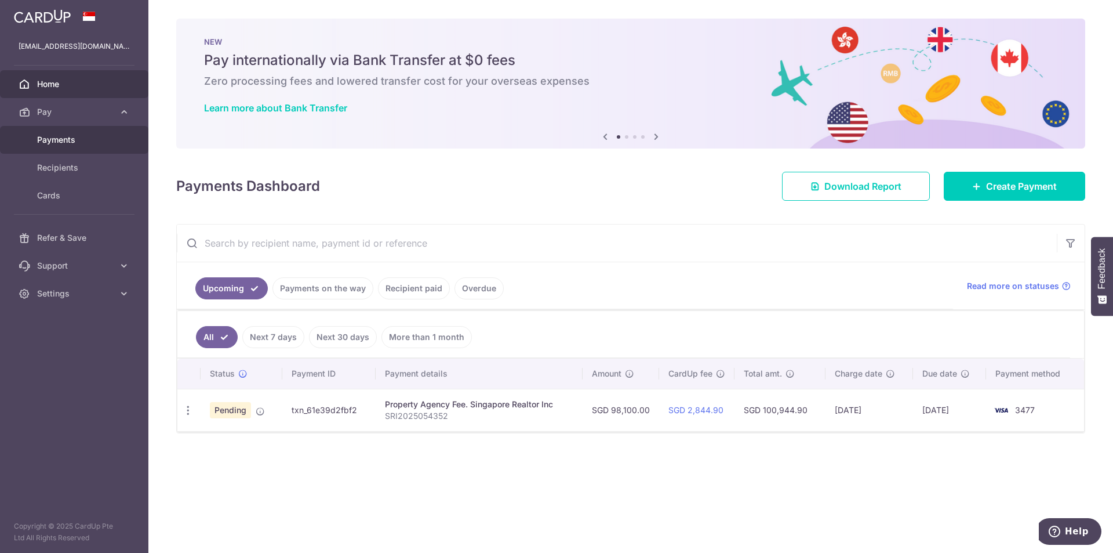
click at [74, 137] on span "Payments" at bounding box center [75, 140] width 77 height 12
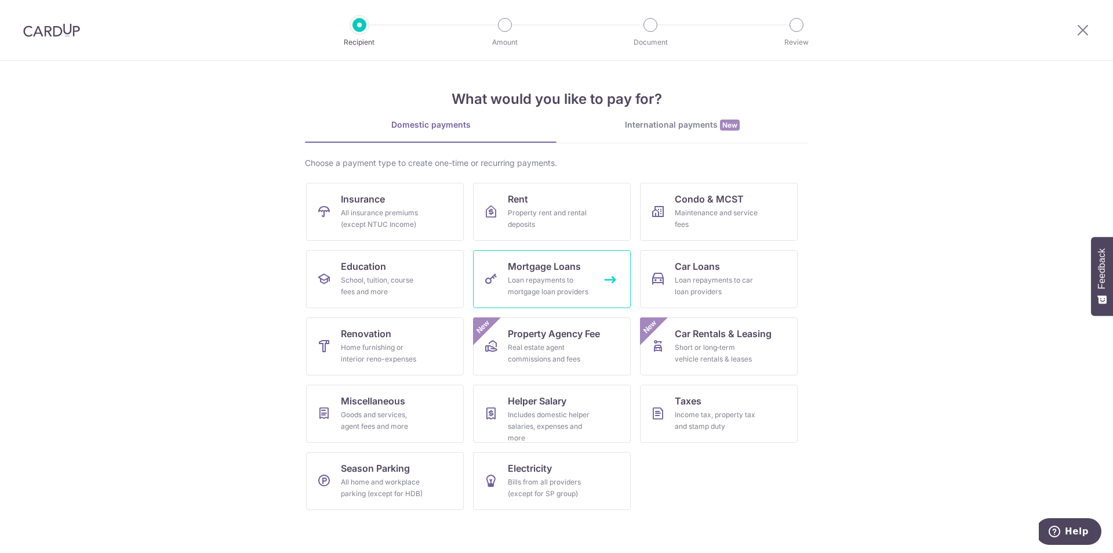
click at [528, 267] on span "Mortgage Loans" at bounding box center [544, 266] width 73 height 14
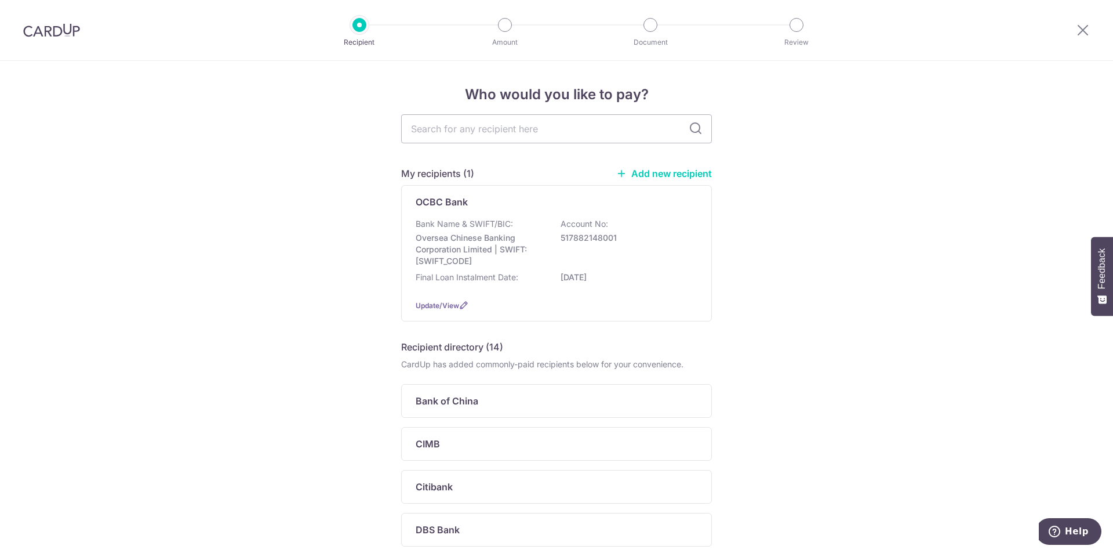
click at [43, 28] on img at bounding box center [51, 30] width 57 height 14
